Goal: Check status: Check status

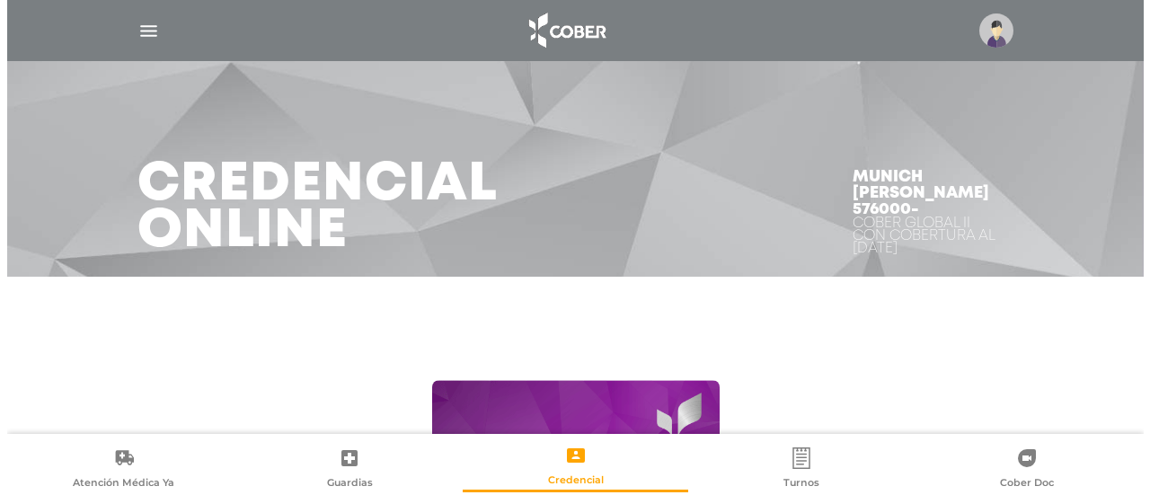
scroll to position [284, 0]
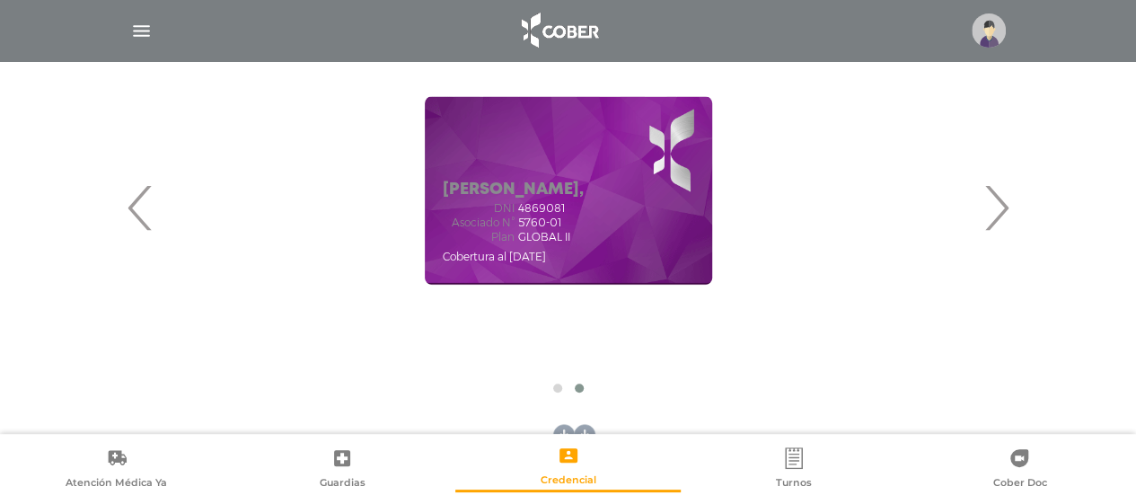
click at [147, 34] on img "button" at bounding box center [141, 31] width 22 height 22
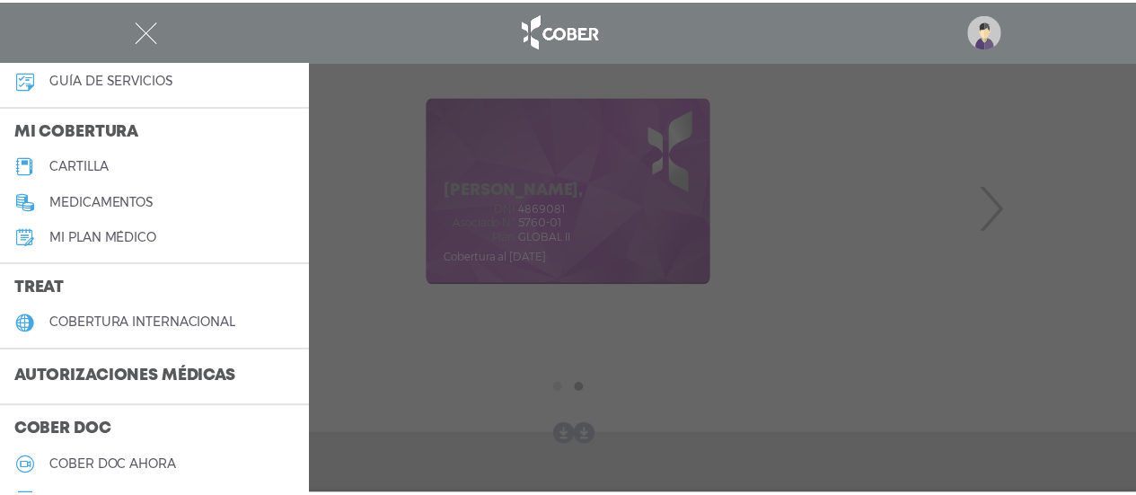
scroll to position [214, 0]
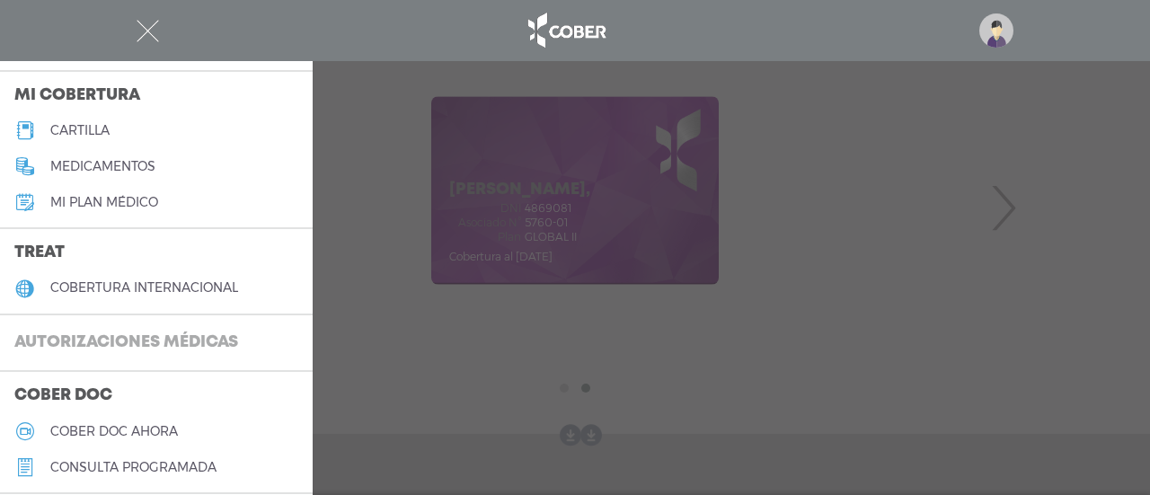
click at [211, 343] on h3 "Autorizaciones médicas" at bounding box center [126, 343] width 252 height 34
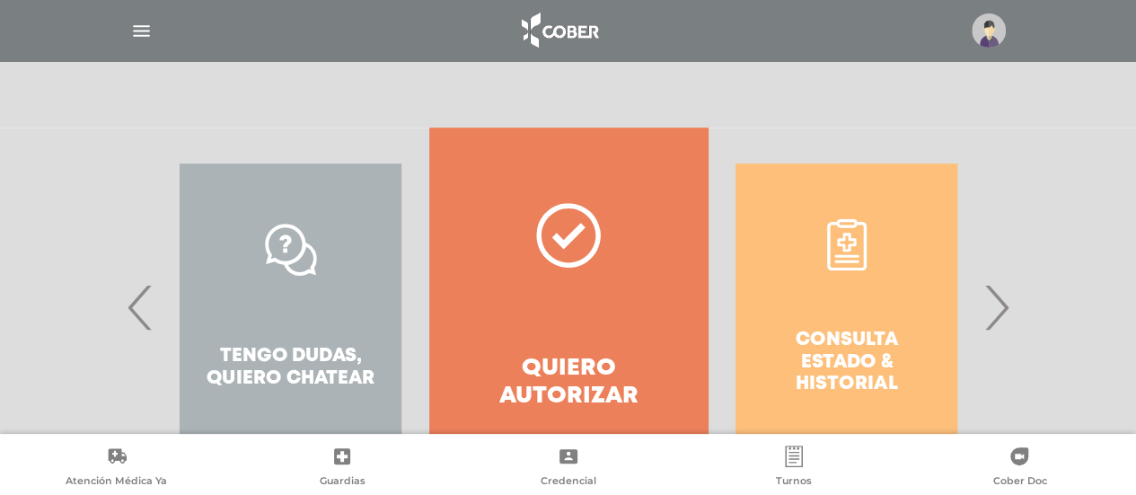
scroll to position [350, 0]
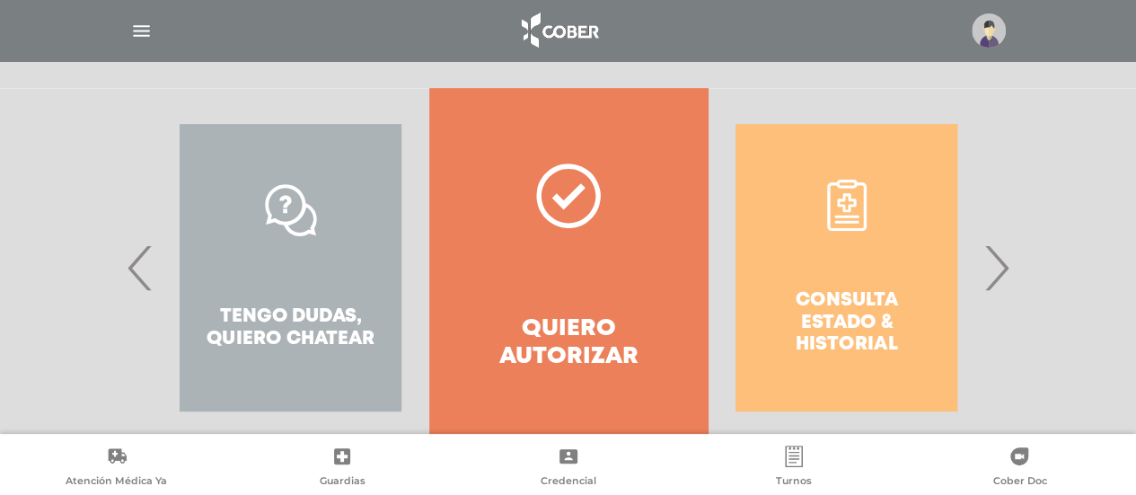
click at [984, 278] on div "Consulta estado & historial" at bounding box center [847, 267] width 278 height 359
click at [1002, 269] on span "›" at bounding box center [996, 267] width 35 height 97
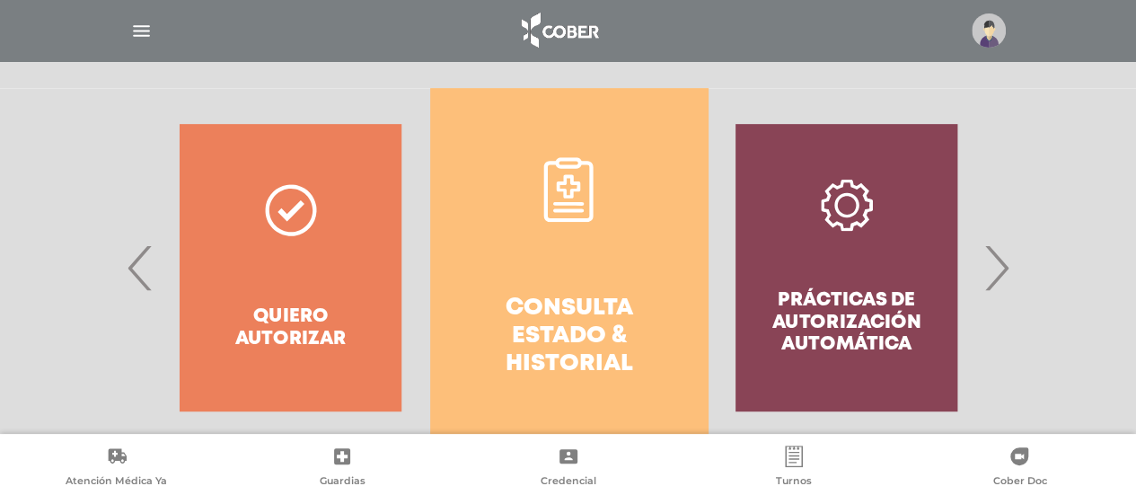
click at [578, 307] on h4 "Consulta estado & historial" at bounding box center [569, 337] width 213 height 84
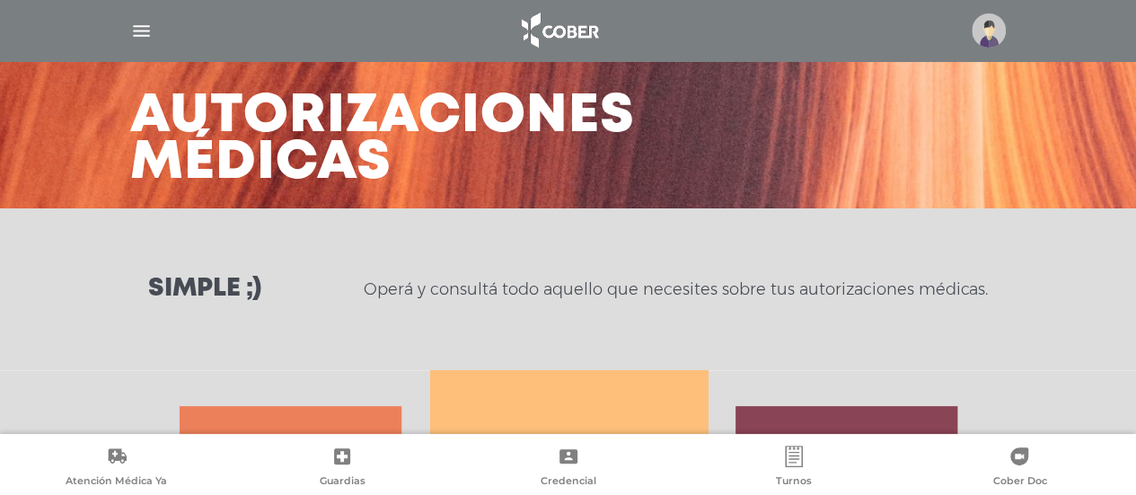
scroll to position [0, 0]
